Goal: Information Seeking & Learning: Find specific page/section

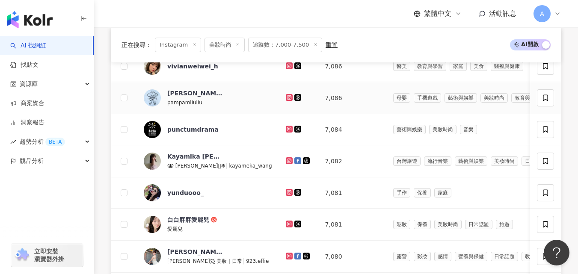
scroll to position [320, 0]
click at [286, 69] on icon at bounding box center [289, 65] width 7 height 7
click at [286, 101] on icon at bounding box center [289, 97] width 7 height 7
click at [286, 164] on icon at bounding box center [289, 160] width 7 height 7
click at [286, 196] on icon at bounding box center [289, 192] width 7 height 7
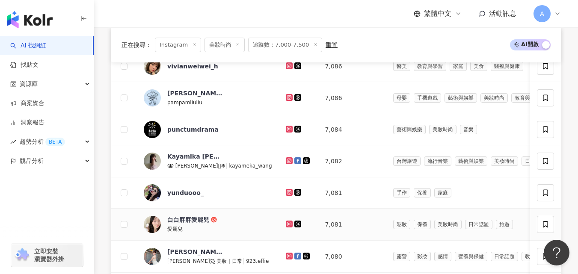
click at [286, 228] on icon at bounding box center [289, 224] width 7 height 7
click at [288, 257] on icon at bounding box center [288, 255] width 1 height 1
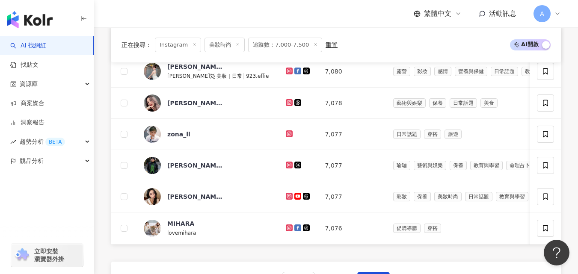
scroll to position [529, 0]
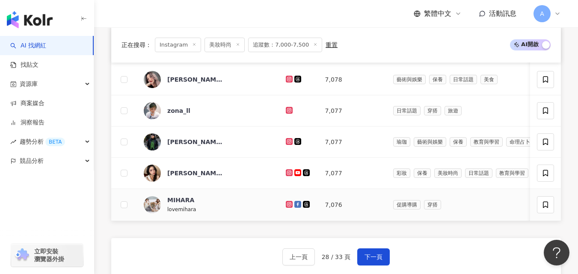
drag, startPoint x: 309, startPoint y: 211, endPoint x: 256, endPoint y: 86, distance: 135.7
click at [287, 82] on icon at bounding box center [290, 79] width 6 height 5
click at [286, 114] on icon at bounding box center [289, 110] width 7 height 7
click at [286, 145] on icon at bounding box center [289, 141] width 7 height 7
click at [287, 174] on icon at bounding box center [288, 172] width 3 height 3
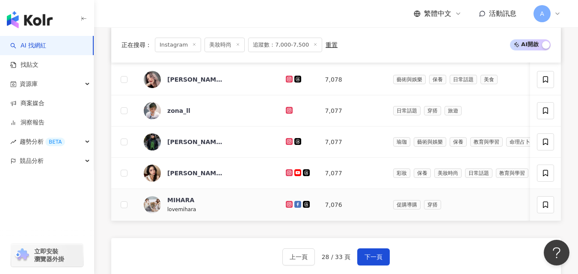
click at [287, 207] on icon at bounding box center [290, 204] width 6 height 5
click at [367, 261] on span "下一頁" at bounding box center [373, 257] width 18 height 7
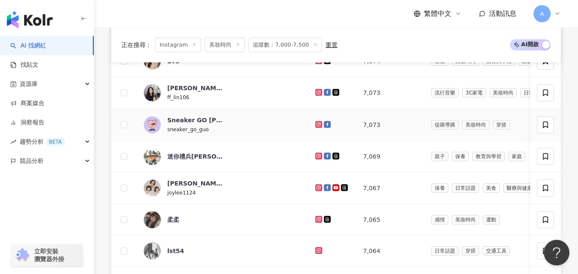
scroll to position [358, 0]
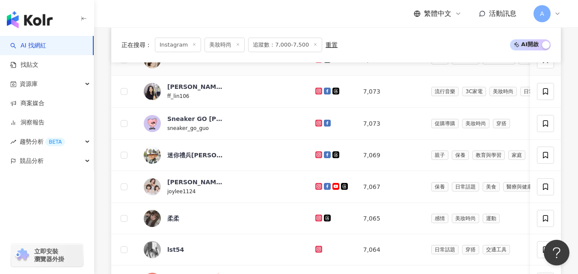
click at [317, 61] on icon at bounding box center [318, 58] width 3 height 3
click at [317, 92] on icon at bounding box center [318, 90] width 3 height 3
click at [308, 131] on td at bounding box center [332, 124] width 48 height 32
click at [317, 124] on icon at bounding box center [318, 122] width 3 height 3
click at [316, 157] on icon at bounding box center [319, 154] width 6 height 5
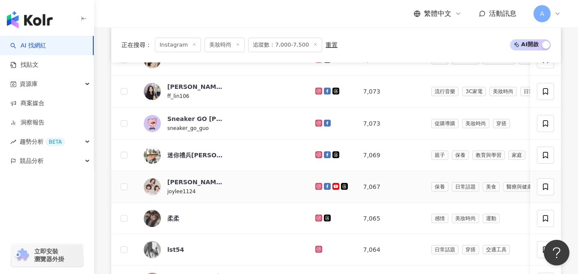
click at [315, 190] on icon at bounding box center [318, 186] width 7 height 7
click at [315, 222] on icon at bounding box center [318, 218] width 7 height 7
click at [316, 252] on icon at bounding box center [319, 249] width 6 height 5
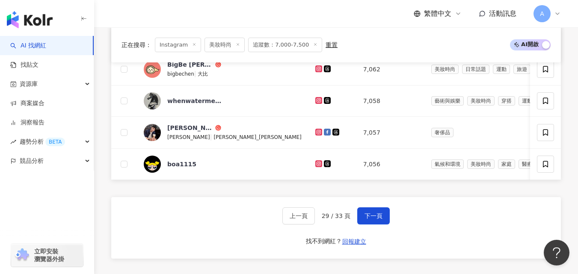
scroll to position [569, 0]
click at [316, 104] on icon at bounding box center [319, 100] width 6 height 5
click at [316, 72] on icon at bounding box center [319, 69] width 6 height 5
click at [317, 134] on icon at bounding box center [318, 131] width 3 height 3
click at [317, 166] on icon at bounding box center [318, 163] width 3 height 3
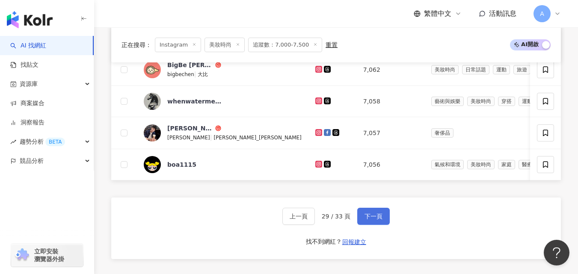
click at [385, 224] on button "下一頁" at bounding box center [373, 216] width 33 height 17
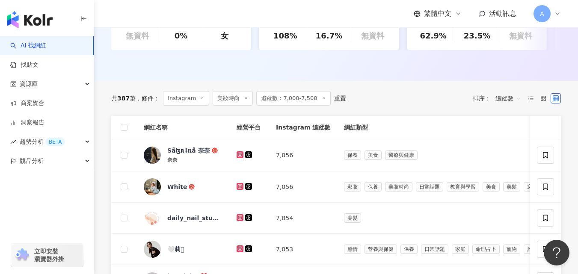
scroll to position [324, 0]
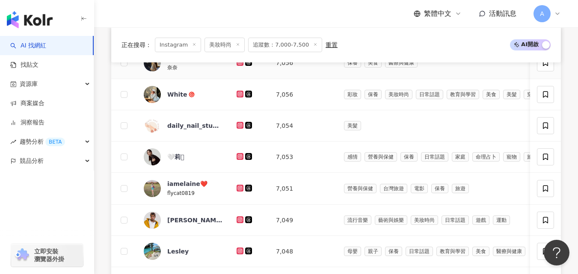
click at [238, 66] on icon at bounding box center [240, 62] width 7 height 7
click at [236, 99] on td at bounding box center [249, 94] width 39 height 31
click at [239, 95] on icon at bounding box center [239, 93] width 3 height 3
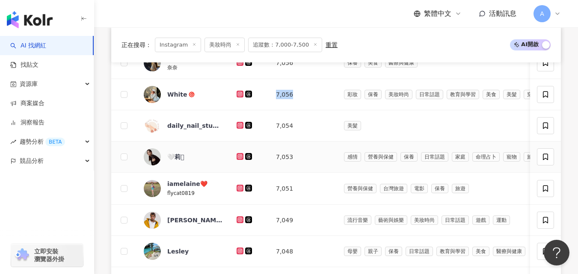
click at [239, 158] on icon at bounding box center [239, 155] width 3 height 3
click at [242, 192] on icon at bounding box center [240, 188] width 7 height 7
click at [240, 222] on icon at bounding box center [240, 219] width 6 height 5
click at [238, 254] on icon at bounding box center [240, 251] width 6 height 5
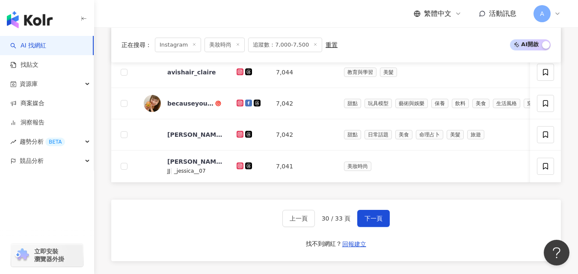
scroll to position [566, 0]
click at [239, 73] on icon at bounding box center [239, 70] width 3 height 3
click at [240, 105] on icon at bounding box center [240, 102] width 6 height 5
click at [240, 135] on icon at bounding box center [239, 133] width 3 height 3
click at [240, 166] on icon at bounding box center [239, 165] width 1 height 1
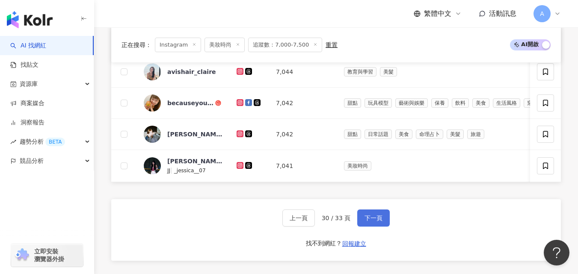
click at [369, 227] on button "下一頁" at bounding box center [373, 218] width 33 height 17
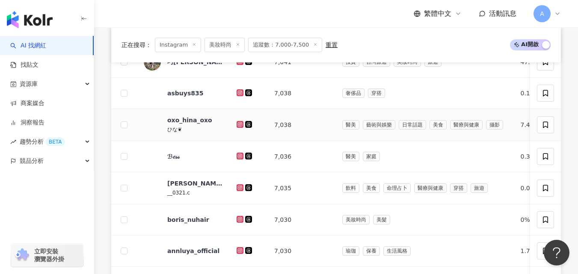
scroll to position [325, 0]
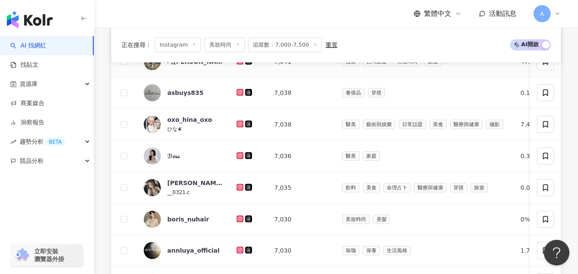
click at [241, 62] on icon at bounding box center [239, 60] width 3 height 3
click at [239, 127] on icon at bounding box center [240, 123] width 6 height 5
click at [238, 157] on icon at bounding box center [239, 155] width 3 height 3
click at [238, 190] on icon at bounding box center [240, 187] width 6 height 5
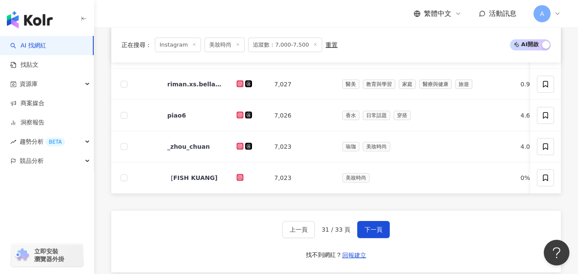
scroll to position [569, 0]
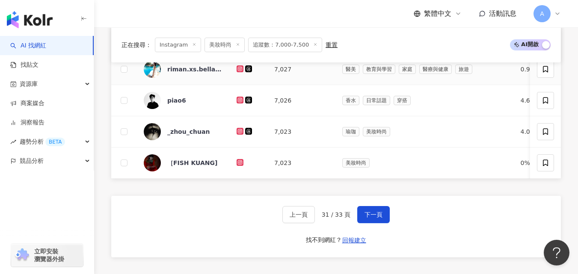
click at [239, 70] on icon at bounding box center [239, 68] width 3 height 3
click at [239, 103] on icon at bounding box center [240, 100] width 6 height 5
click at [240, 132] on icon at bounding box center [239, 130] width 1 height 1
click at [239, 165] on link at bounding box center [241, 163] width 9 height 7
click at [375, 223] on button "下一頁" at bounding box center [373, 214] width 33 height 17
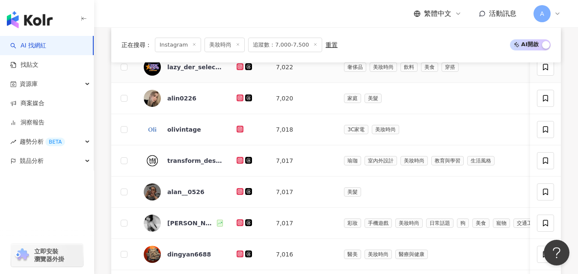
scroll to position [320, 0]
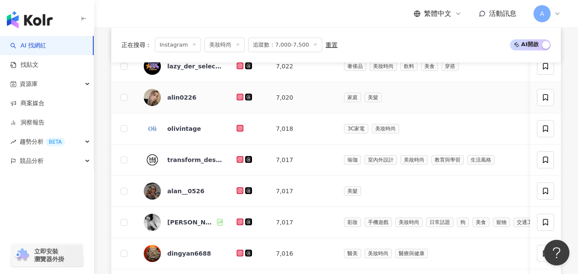
click at [237, 101] on icon at bounding box center [240, 97] width 7 height 7
click at [239, 192] on icon at bounding box center [239, 190] width 3 height 3
click at [241, 224] on div at bounding box center [250, 222] width 26 height 9
click at [238, 223] on icon at bounding box center [239, 221] width 3 height 3
click at [240, 256] on icon at bounding box center [240, 253] width 6 height 5
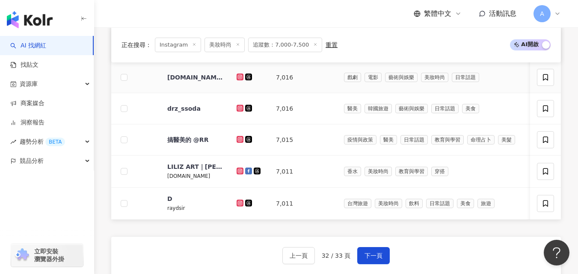
scroll to position [529, 0]
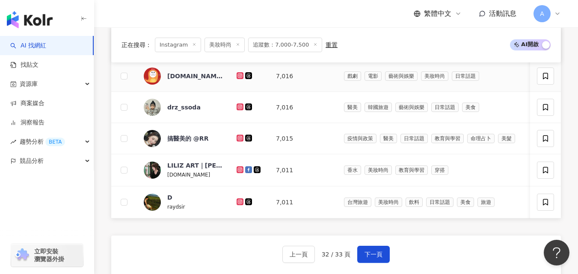
click at [240, 78] on icon at bounding box center [240, 75] width 6 height 5
click at [238, 108] on icon at bounding box center [239, 106] width 3 height 3
click at [237, 142] on icon at bounding box center [240, 138] width 7 height 7
click at [240, 170] on icon at bounding box center [239, 169] width 1 height 1
click at [241, 203] on icon at bounding box center [239, 201] width 3 height 3
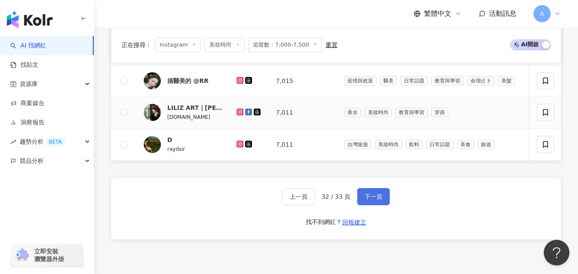
scroll to position [606, 0]
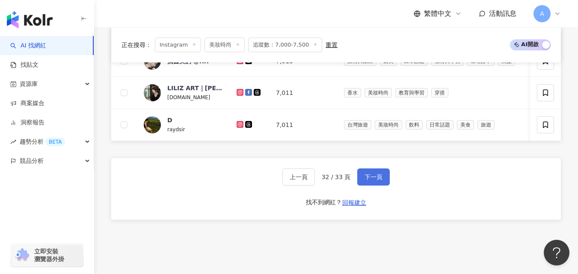
click at [367, 181] on span "下一頁" at bounding box center [373, 177] width 18 height 7
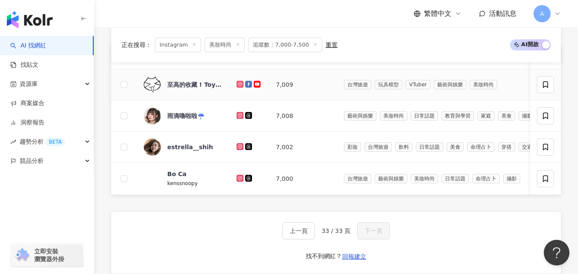
scroll to position [315, 0]
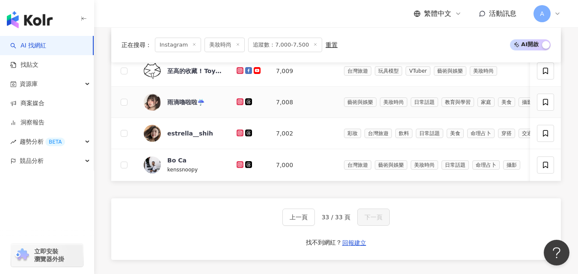
click at [241, 103] on icon at bounding box center [239, 101] width 3 height 3
click at [237, 136] on icon at bounding box center [240, 133] width 7 height 7
click at [239, 167] on icon at bounding box center [240, 164] width 6 height 5
